Goal: Transaction & Acquisition: Purchase product/service

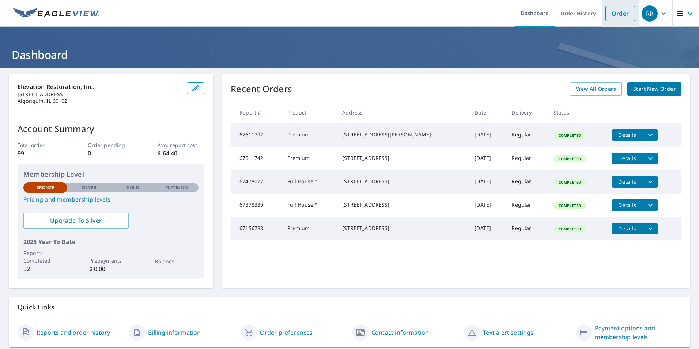
click at [614, 19] on link "Order" at bounding box center [620, 13] width 30 height 15
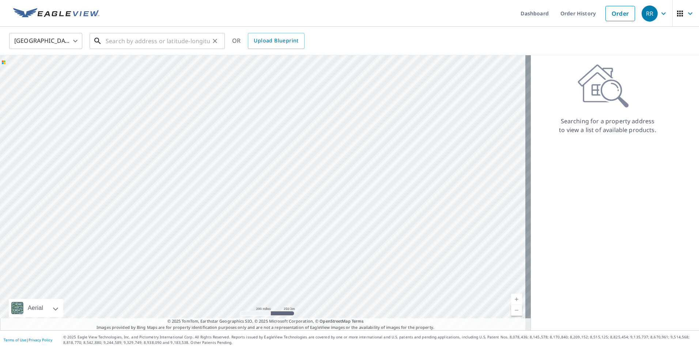
click at [174, 42] on input "text" at bounding box center [158, 41] width 104 height 20
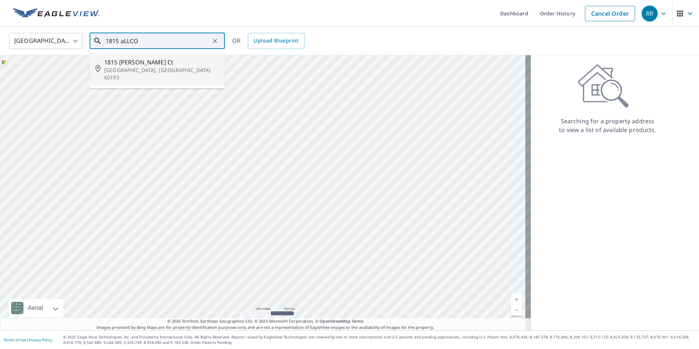
click at [142, 77] on li "1815 [PERSON_NAME] Ct Schaumburg, [GEOGRAPHIC_DATA] 60193" at bounding box center [157, 69] width 135 height 32
type input "1815 [PERSON_NAME] Ct Schaumburg, [GEOGRAPHIC_DATA] 60193"
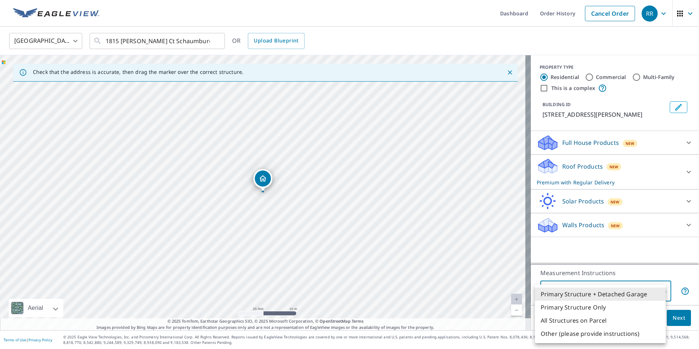
click at [658, 294] on body "RR RR Dashboard Order History Cancel Order RR United States [GEOGRAPHIC_DATA] ​…" at bounding box center [349, 174] width 699 height 349
click at [575, 307] on li "Primary Structure Only" at bounding box center [600, 306] width 131 height 13
type input "2"
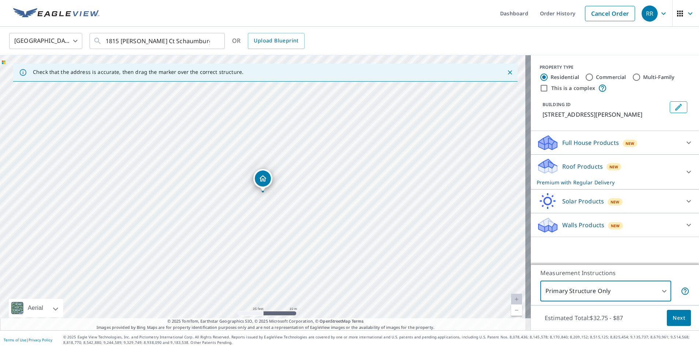
click at [673, 138] on div "Full House Products New" at bounding box center [607, 142] width 143 height 17
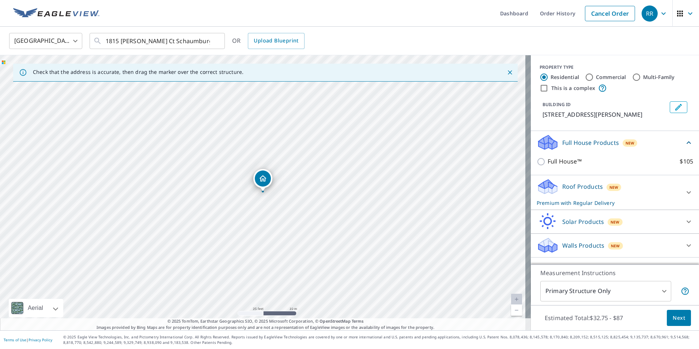
click at [673, 190] on div "Roof Products New Premium with Regular Delivery" at bounding box center [607, 192] width 143 height 29
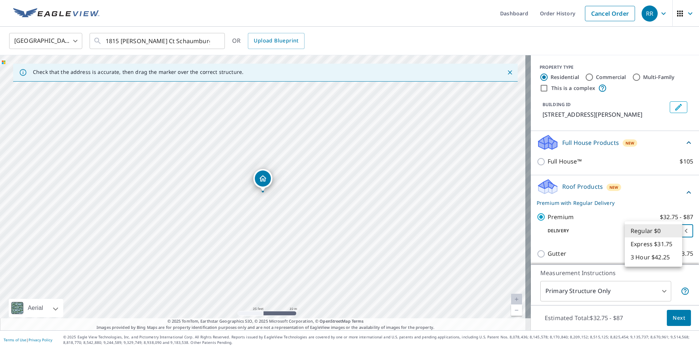
click at [679, 229] on body "RR RR Dashboard Order History Cancel Order RR United States [GEOGRAPHIC_DATA] ​…" at bounding box center [349, 174] width 699 height 349
click at [598, 239] on div at bounding box center [349, 174] width 699 height 349
click at [664, 227] on body "RR RR Dashboard Order History Cancel Order RR United States [GEOGRAPHIC_DATA] ​…" at bounding box center [349, 174] width 699 height 349
click at [647, 244] on li "Express $31.75" at bounding box center [652, 243] width 57 height 13
click at [669, 231] on body "RR RR Dashboard Order History Cancel Order RR United States [GEOGRAPHIC_DATA] ​…" at bounding box center [349, 174] width 699 height 349
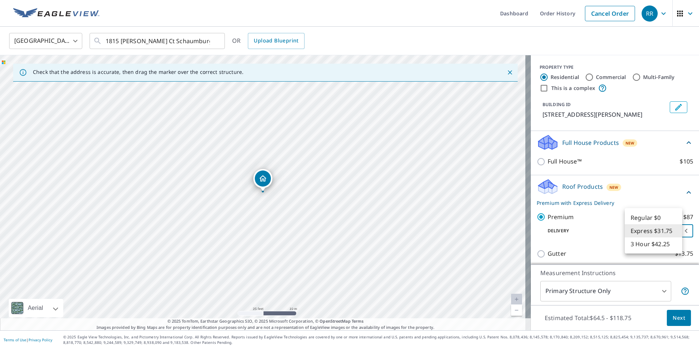
click at [650, 216] on li "Regular $0" at bounding box center [652, 217] width 57 height 13
click at [672, 190] on div "Roof Products New Premium with Regular Delivery" at bounding box center [610, 192] width 148 height 29
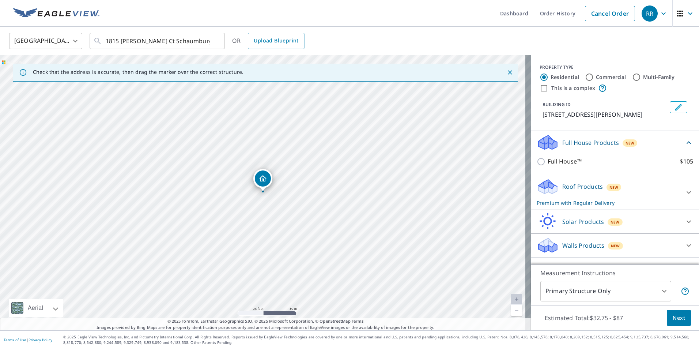
click at [686, 192] on icon at bounding box center [688, 192] width 4 height 3
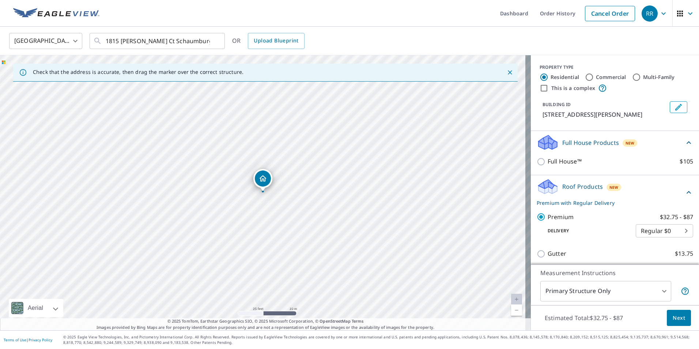
click at [648, 231] on body "RR RR Dashboard Order History Cancel Order RR United States [GEOGRAPHIC_DATA] ​…" at bounding box center [349, 174] width 699 height 349
click at [647, 245] on li "Express $31.75" at bounding box center [652, 243] width 57 height 13
type input "4"
click at [676, 320] on span "Next" at bounding box center [678, 317] width 12 height 9
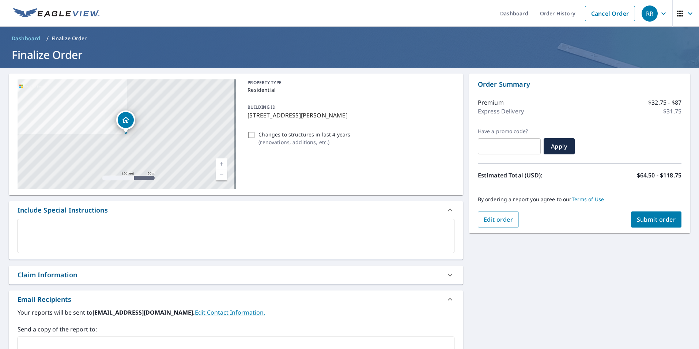
click at [651, 225] on button "Submit order" at bounding box center [656, 219] width 51 height 16
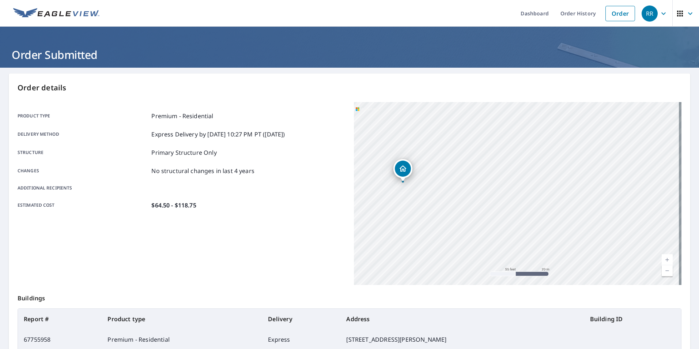
drag, startPoint x: 408, startPoint y: 200, endPoint x: 481, endPoint y: 206, distance: 73.0
click at [481, 206] on div "1815 [PERSON_NAME] Ct Schaumburg, [GEOGRAPHIC_DATA] 60193" at bounding box center [517, 193] width 327 height 183
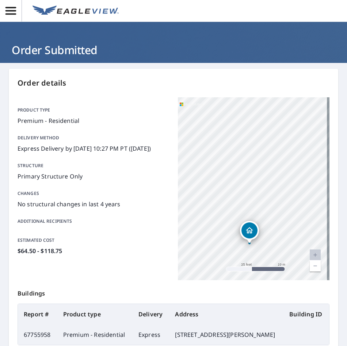
drag, startPoint x: 253, startPoint y: 224, endPoint x: 240, endPoint y: 287, distance: 64.5
click at [240, 287] on div "Order details Product type Premium - Residential Delivery method Express Delive…" at bounding box center [174, 235] width 330 height 332
click at [239, 267] on div "1815 [PERSON_NAME] Ct Schaumburg, [GEOGRAPHIC_DATA] 60193" at bounding box center [254, 188] width 152 height 183
click at [310, 256] on link "Current Level 20, Zoom In Disabled" at bounding box center [315, 254] width 11 height 11
click at [310, 266] on link "Current Level 20, Zoom Out" at bounding box center [315, 265] width 11 height 11
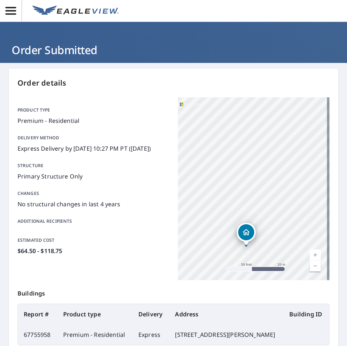
drag, startPoint x: 263, startPoint y: 243, endPoint x: 266, endPoint y: 286, distance: 42.8
click at [266, 286] on div "Order details Product type Premium - Residential Delivery method Express Delive…" at bounding box center [174, 235] width 330 height 332
drag, startPoint x: 248, startPoint y: 213, endPoint x: 248, endPoint y: 271, distance: 58.5
click at [248, 271] on div "1815 [PERSON_NAME] Ct Schaumburg, [GEOGRAPHIC_DATA] 60193" at bounding box center [254, 188] width 152 height 183
click at [310, 253] on link "Current Level 17, Zoom In" at bounding box center [315, 254] width 11 height 11
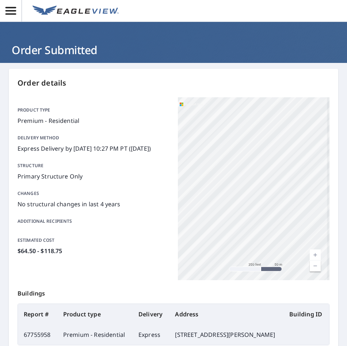
click at [310, 253] on link "Current Level 17, Zoom In" at bounding box center [315, 254] width 11 height 11
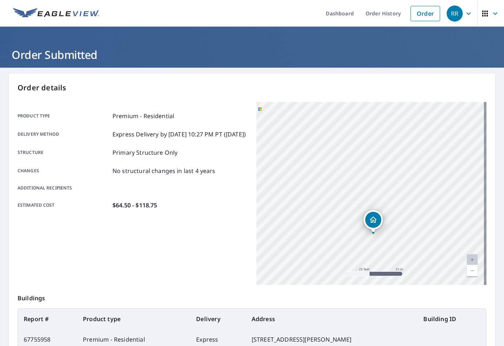
drag, startPoint x: 378, startPoint y: 234, endPoint x: 386, endPoint y: 280, distance: 46.8
click at [386, 280] on div "1815 [PERSON_NAME] Ct Schaumburg, [GEOGRAPHIC_DATA] 60193" at bounding box center [372, 193] width 230 height 183
drag, startPoint x: 388, startPoint y: 272, endPoint x: 369, endPoint y: 293, distance: 28.5
click at [369, 293] on div "Order details Product type Premium - Residential Delivery method Express Delive…" at bounding box center [252, 239] width 487 height 332
